Goal: Task Accomplishment & Management: Manage account settings

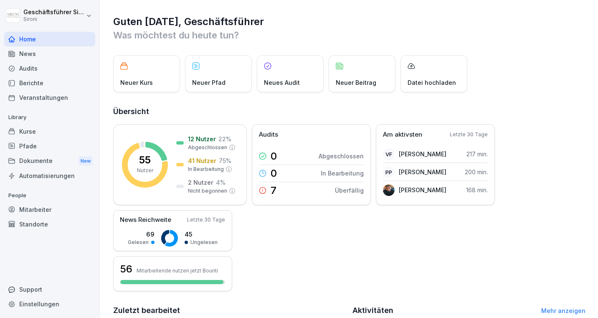
click at [51, 201] on p "People" at bounding box center [49, 195] width 91 height 13
click at [45, 208] on div "Mitarbeiter" at bounding box center [49, 209] width 91 height 15
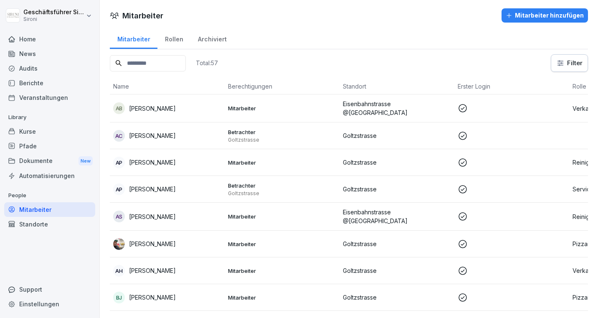
drag, startPoint x: 157, startPoint y: 67, endPoint x: 179, endPoint y: 163, distance: 99.0
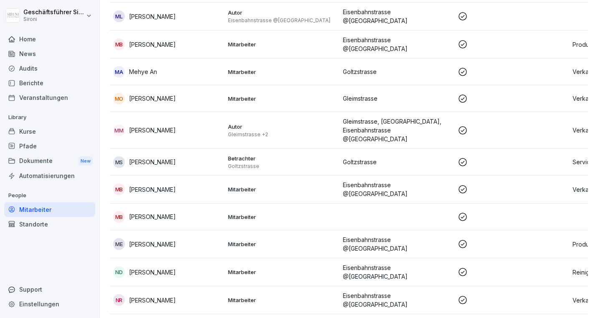
scroll to position [1309, 0]
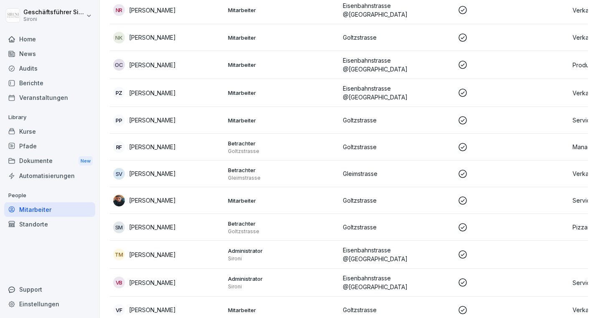
click at [163, 297] on td "VF [PERSON_NAME]" at bounding box center [167, 310] width 115 height 27
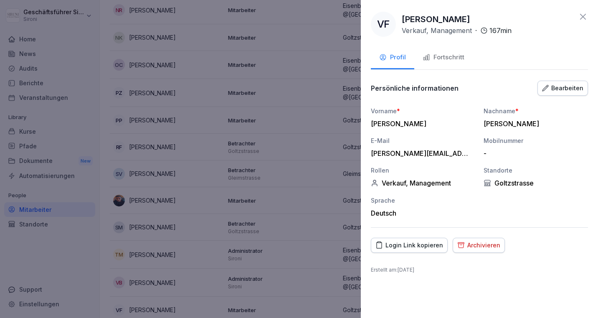
click at [577, 85] on div "Bearbeiten" at bounding box center [562, 88] width 41 height 9
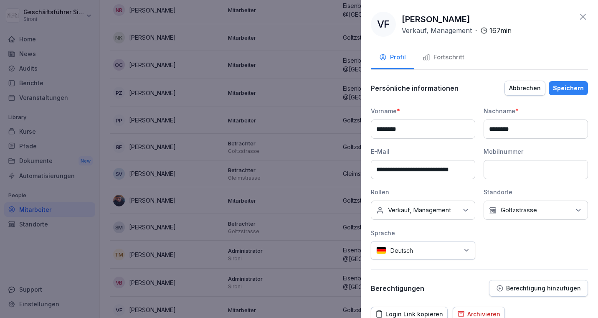
scroll to position [36, 0]
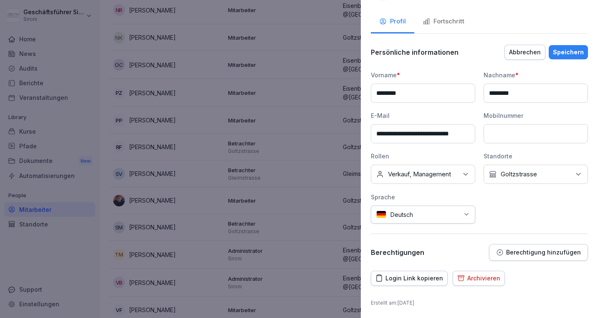
click at [539, 253] on p "Berechtigung hinzufügen" at bounding box center [543, 252] width 75 height 7
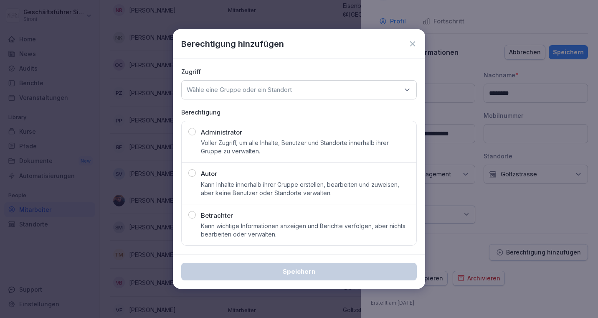
click at [196, 216] on div "Betrachter Kann wichtige Informationen anzeigen und Berichte verfolgen, aber ni…" at bounding box center [298, 225] width 221 height 28
click at [252, 86] on p "Wähle eine Gruppe oder ein Standort" at bounding box center [239, 90] width 105 height 8
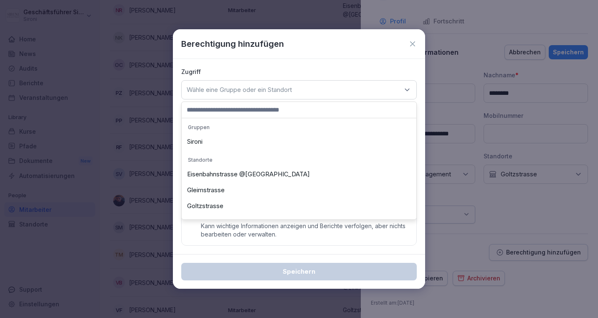
click at [212, 204] on div "Goltzstrasse" at bounding box center [299, 206] width 231 height 16
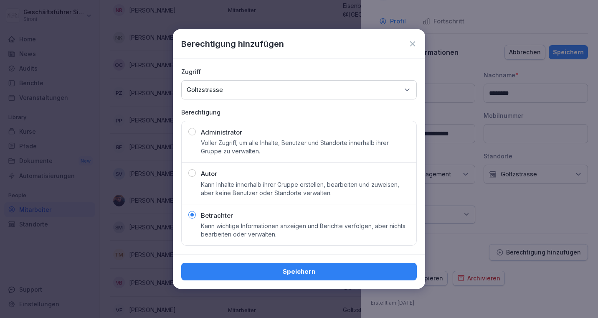
click at [290, 274] on div "Speichern" at bounding box center [299, 271] width 222 height 9
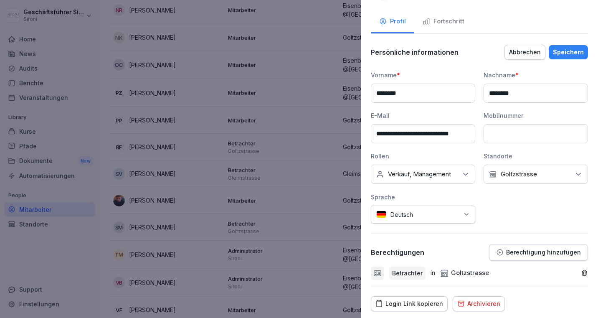
click at [572, 52] on div "Speichern" at bounding box center [568, 52] width 31 height 9
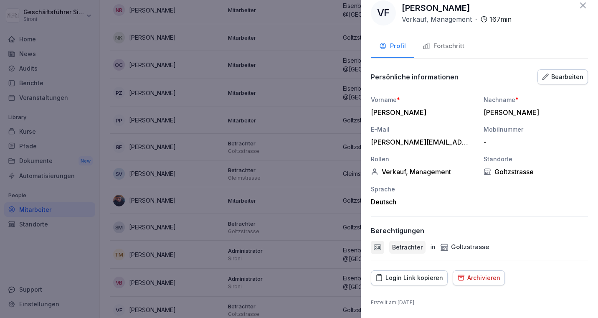
scroll to position [11, 0]
click at [435, 144] on div "[PERSON_NAME][EMAIL_ADDRESS][DOMAIN_NAME]" at bounding box center [421, 142] width 100 height 8
click at [549, 79] on icon "button" at bounding box center [545, 77] width 7 height 7
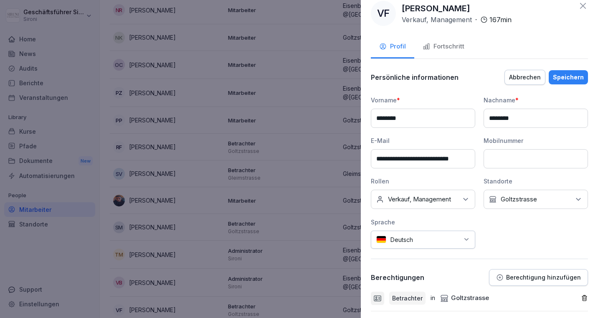
click at [469, 160] on input "**********" at bounding box center [423, 158] width 104 height 19
type input "**********"
click at [568, 81] on div "Speichern" at bounding box center [568, 77] width 31 height 9
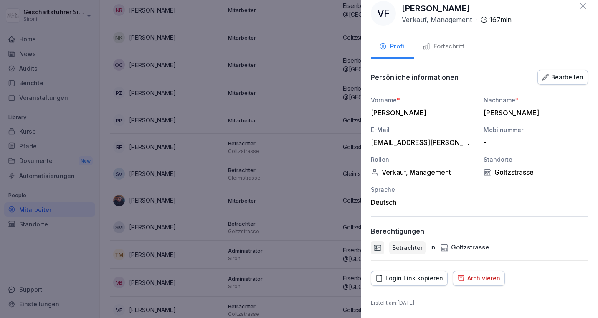
click at [407, 281] on div "Login Link kopieren" at bounding box center [410, 278] width 68 height 9
